Goal: Task Accomplishment & Management: Manage account settings

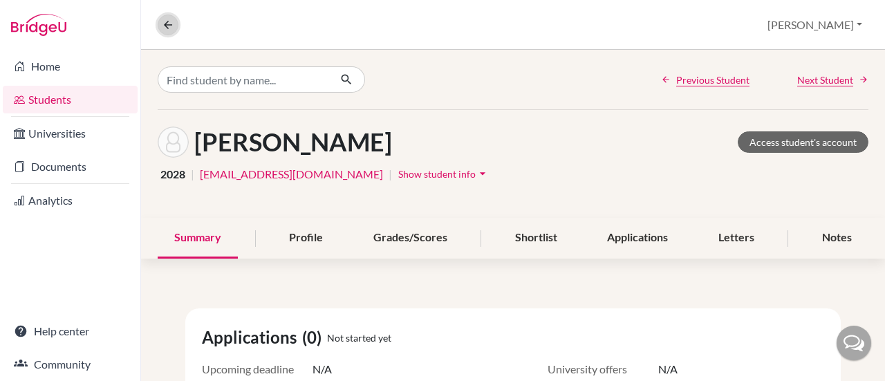
click at [162, 25] on icon at bounding box center [168, 25] width 12 height 12
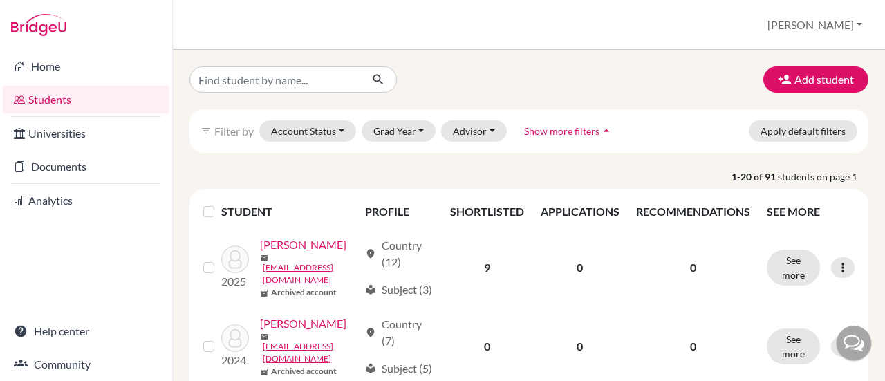
click at [40, 106] on link "Students" at bounding box center [86, 100] width 167 height 28
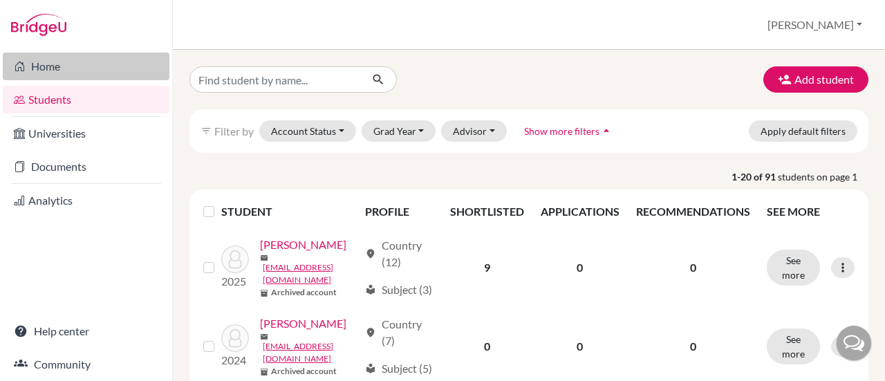
click at [98, 73] on link "Home" at bounding box center [86, 67] width 167 height 28
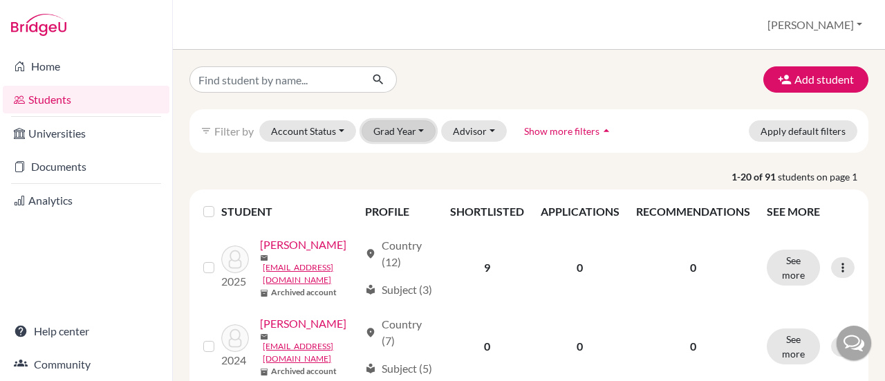
click at [421, 133] on button "Grad Year" at bounding box center [399, 130] width 75 height 21
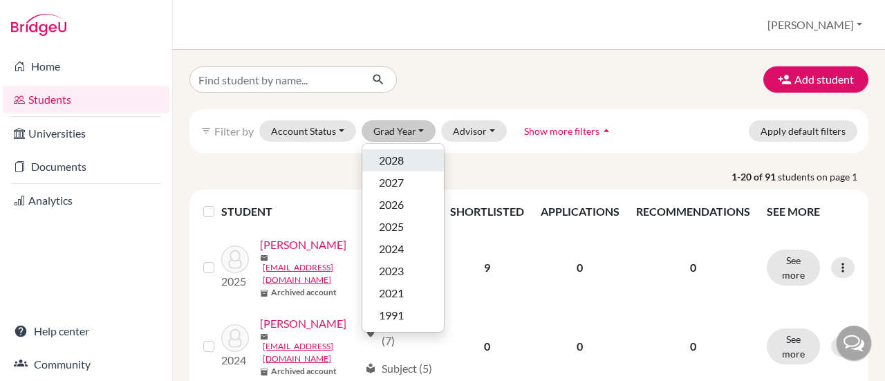
click at [418, 156] on div "2028" at bounding box center [403, 160] width 48 height 17
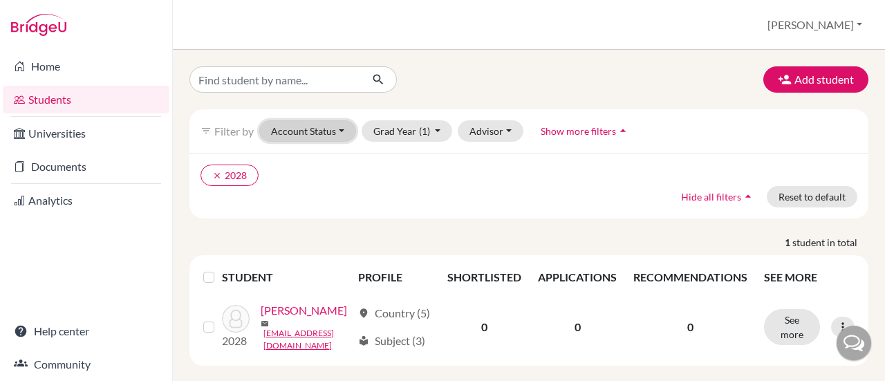
click at [343, 131] on button "Account Status" at bounding box center [307, 130] width 97 height 21
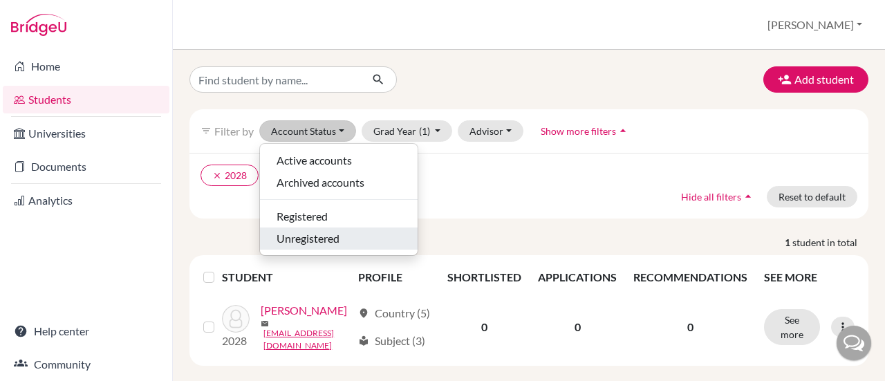
click at [324, 248] on button "Unregistered" at bounding box center [339, 239] width 158 height 22
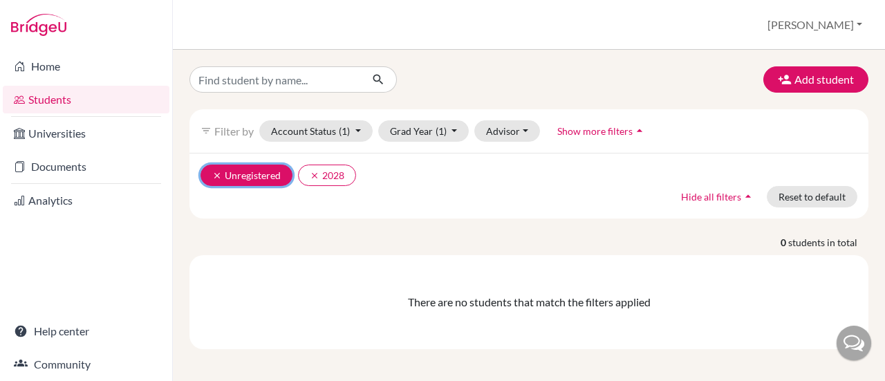
click at [212, 172] on button "clear Unregistered" at bounding box center [247, 175] width 92 height 21
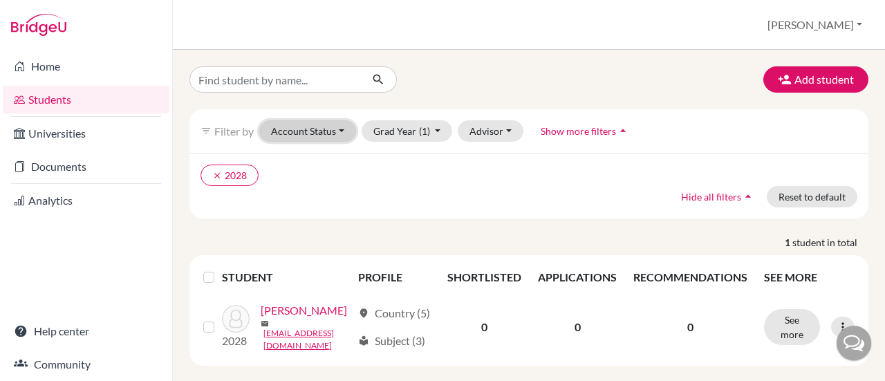
click at [319, 135] on button "Account Status" at bounding box center [307, 130] width 97 height 21
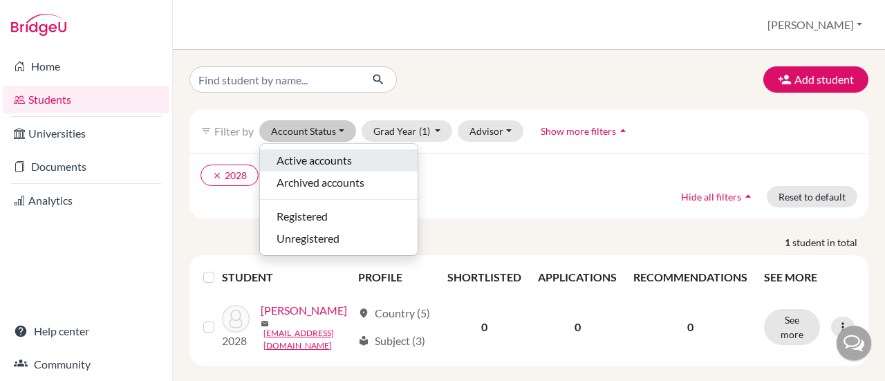
click at [337, 163] on span "Active accounts" at bounding box center [314, 160] width 75 height 17
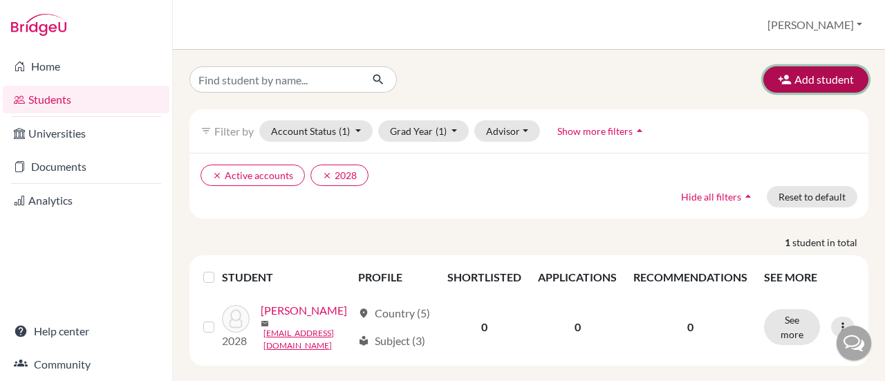
click at [811, 82] on button "Add student" at bounding box center [816, 79] width 105 height 26
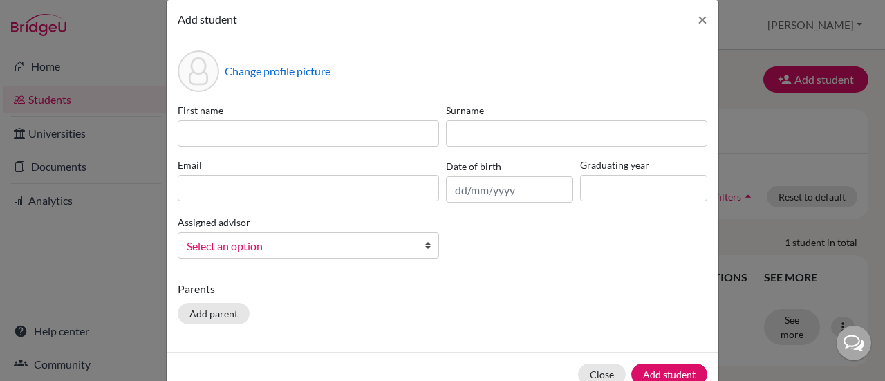
scroll to position [53, 0]
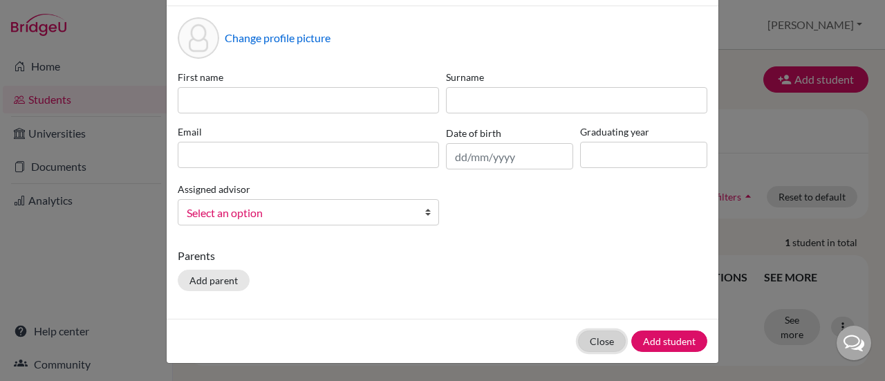
click at [600, 340] on button "Close" at bounding box center [602, 341] width 48 height 21
